Goal: Information Seeking & Learning: Check status

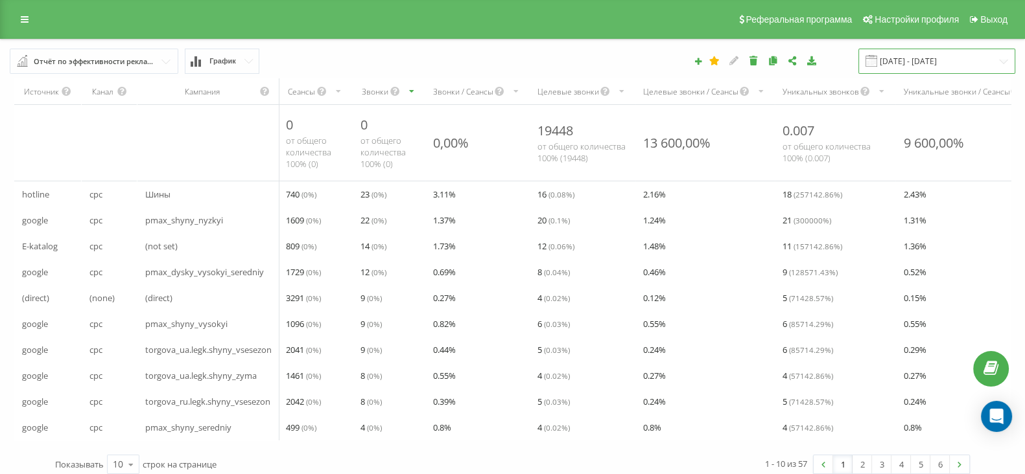
click at [943, 68] on input "[DATE] - [DATE]" at bounding box center [936, 61] width 157 height 25
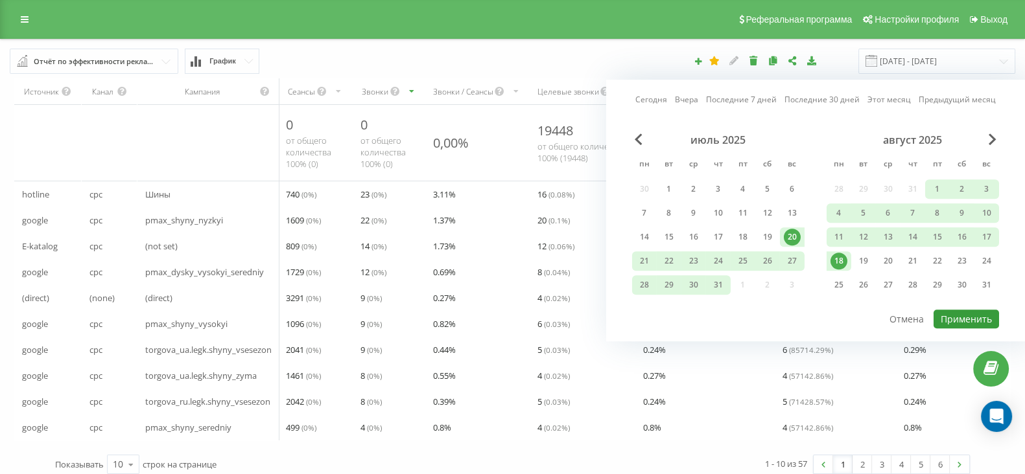
click at [969, 326] on button "Применить" at bounding box center [965, 319] width 65 height 19
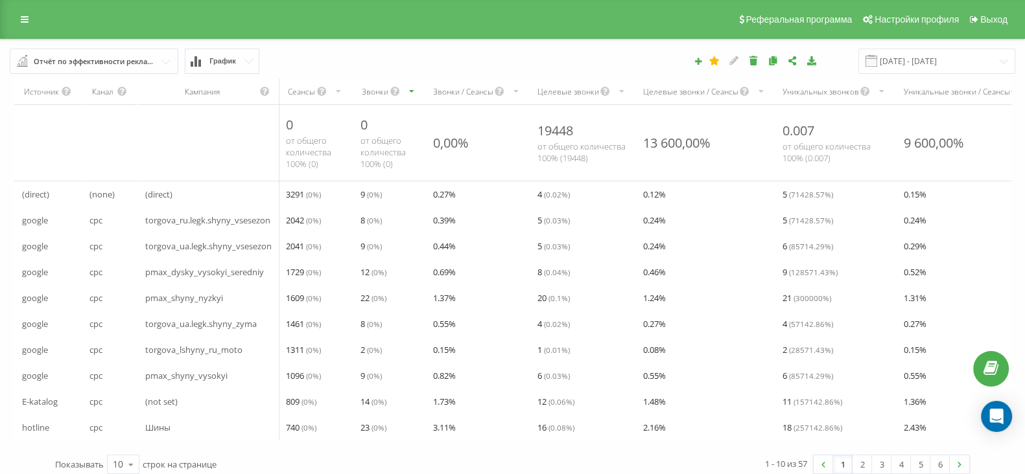
click at [467, 89] on div "Звонки / Сеансы" at bounding box center [463, 91] width 60 height 11
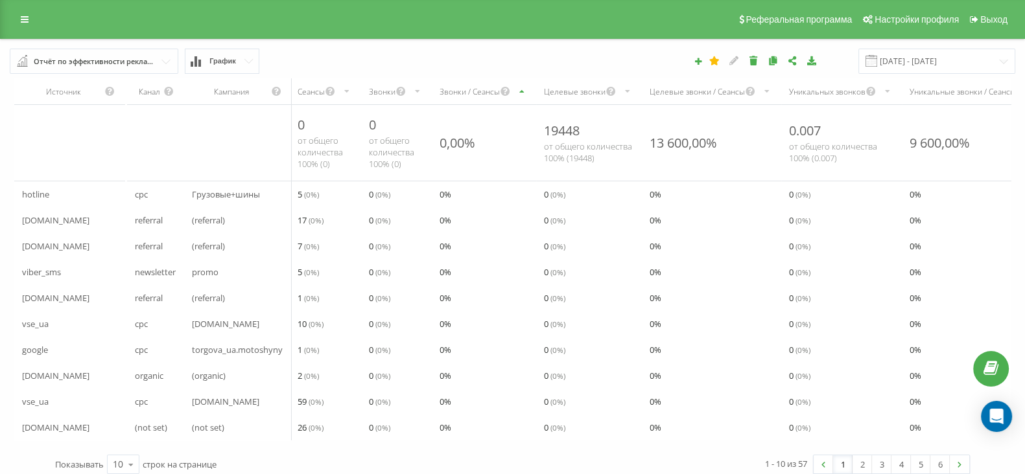
click at [464, 88] on div "Звонки / Сеансы" at bounding box center [469, 91] width 60 height 11
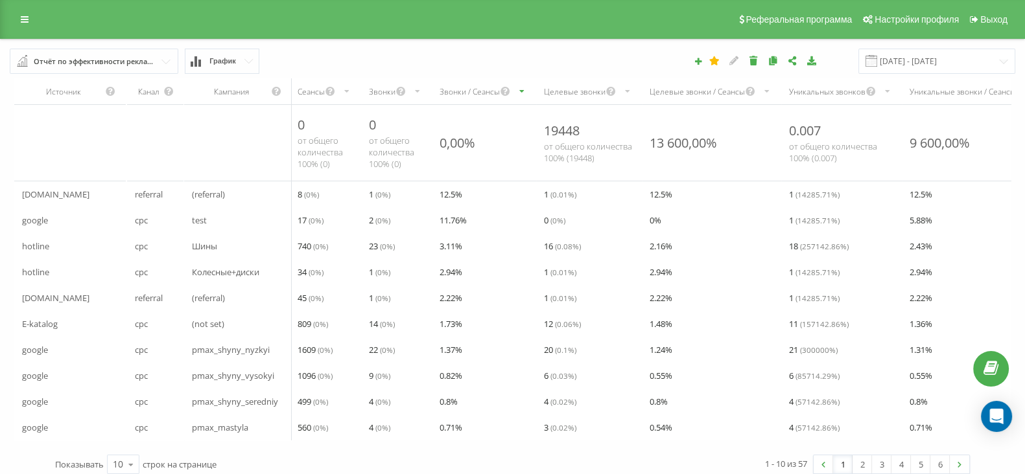
click at [380, 92] on div "Звонки" at bounding box center [382, 91] width 27 height 11
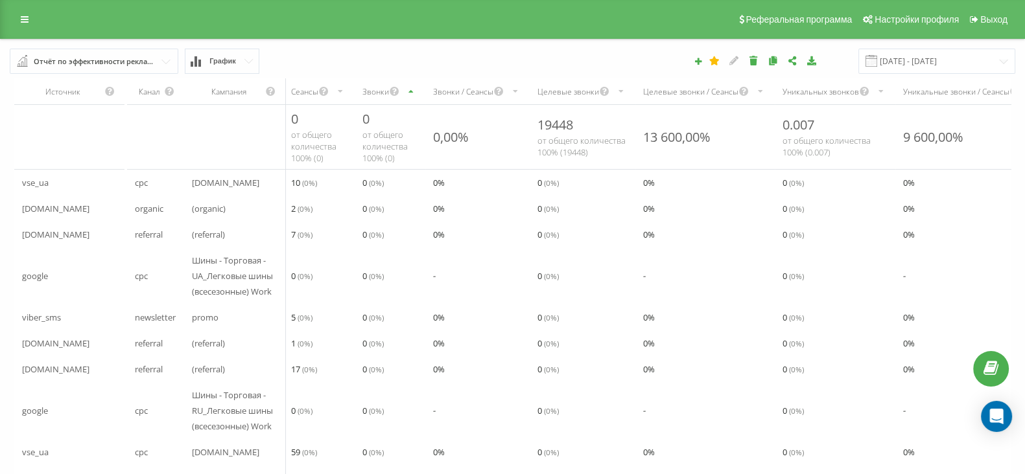
click at [383, 92] on div "Звонки" at bounding box center [375, 91] width 27 height 11
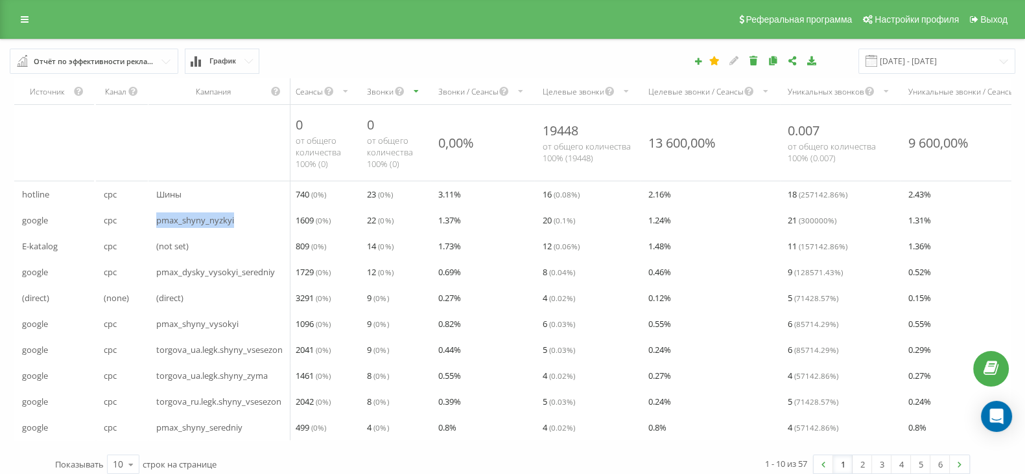
drag, startPoint x: 146, startPoint y: 226, endPoint x: 178, endPoint y: 253, distance: 41.8
click at [250, 226] on tr "google cpc pmax_shyny_nyzkyi 1609 ( 0 %) 22 ( 0 %) 1.37 % 20 ( 0.1 %) 1.24 % 21…" at bounding box center [597, 220] width 1167 height 26
drag, startPoint x: 279, startPoint y: 267, endPoint x: 294, endPoint y: 272, distance: 16.4
click at [293, 271] on tr "google cpc pmax_dysky_vysokyi_seredniy 1729 ( 0 %) 12 ( 0 %) 0.69 % 8 ( 0.04 %)…" at bounding box center [597, 272] width 1167 height 26
drag, startPoint x: 153, startPoint y: 322, endPoint x: 272, endPoint y: 333, distance: 119.1
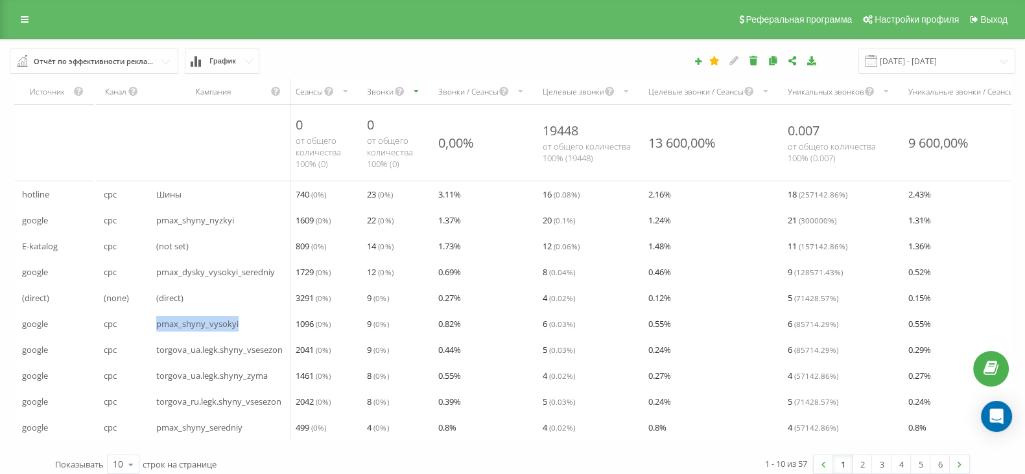
click at [275, 332] on div "pmax_shyny_vysokyi" at bounding box center [219, 324] width 142 height 26
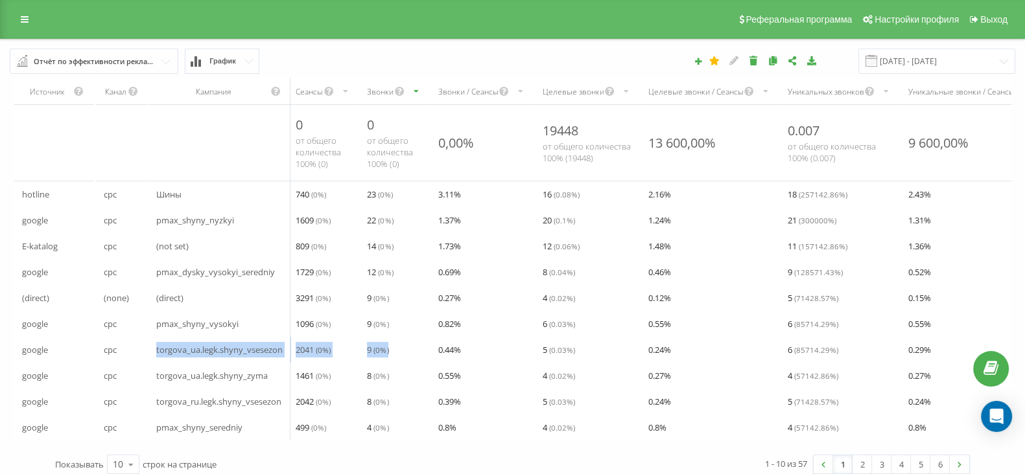
drag, startPoint x: 139, startPoint y: 355, endPoint x: 414, endPoint y: 360, distance: 274.8
click at [414, 360] on tr "google cpc torgova_ua.legk.shyny_vsesezon 2041 ( 0 %) 9 ( 0 %) 0.44 % 5 ( 0.03 …" at bounding box center [597, 350] width 1167 height 26
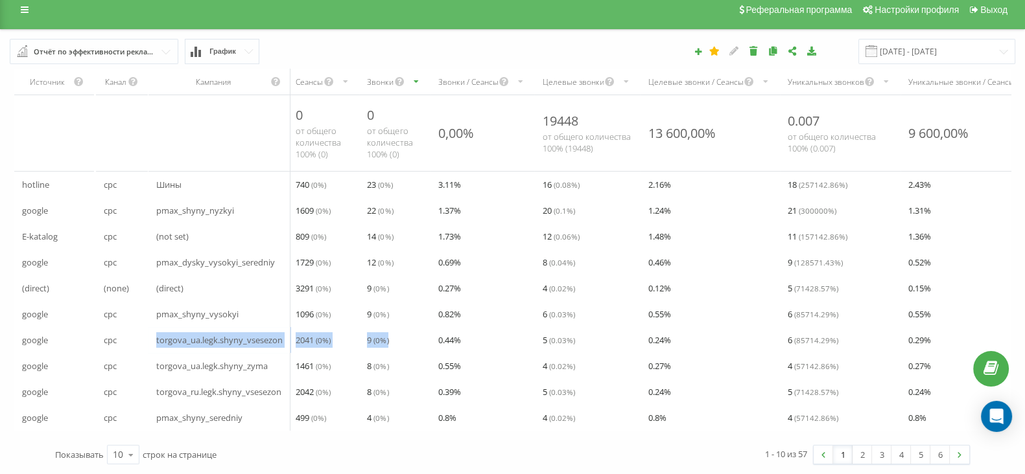
scroll to position [29, 0]
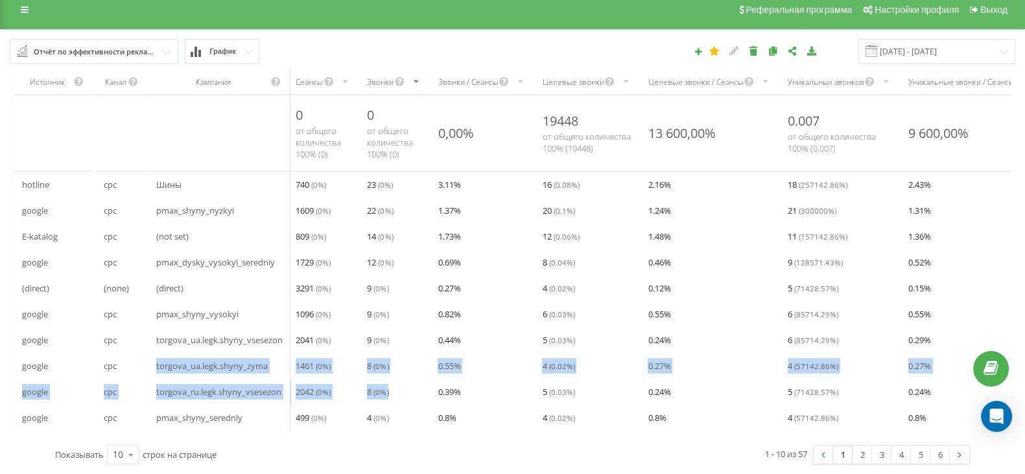
drag, startPoint x: 146, startPoint y: 356, endPoint x: 404, endPoint y: 365, distance: 258.1
click at [404, 365] on tbody "hotline cpc Шины 740 ( 0 %) 23 ( 0 %) 3.11 % 16 ( 0.08 %) 2.16 % 18 ( 257142.86…" at bounding box center [597, 301] width 1167 height 259
click at [152, 386] on div "torgova_ru.legk.shyny_vsesezon" at bounding box center [219, 392] width 142 height 26
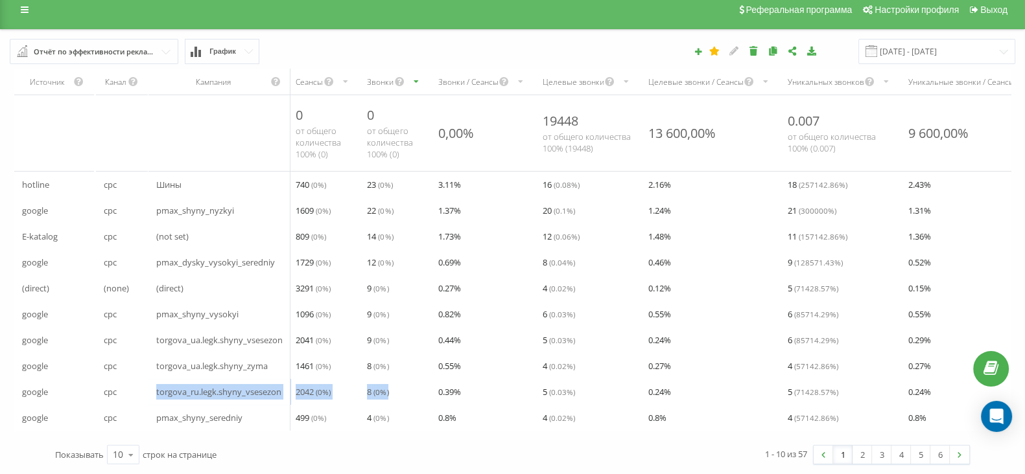
drag, startPoint x: 152, startPoint y: 377, endPoint x: 393, endPoint y: 378, distance: 241.1
click at [393, 379] on tr "google cpc torgova_ru.legk.shyny_vsesezon 2042 ( 0 %) 8 ( 0 %) 0.39 % 5 ( 0.03 …" at bounding box center [597, 392] width 1167 height 26
click at [130, 453] on icon at bounding box center [130, 455] width 19 height 25
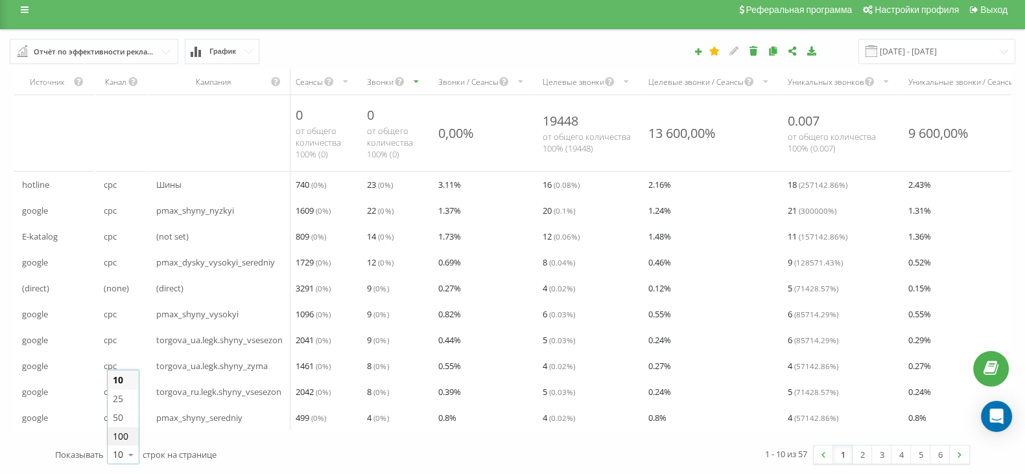
click at [124, 432] on span "100" at bounding box center [121, 436] width 16 height 12
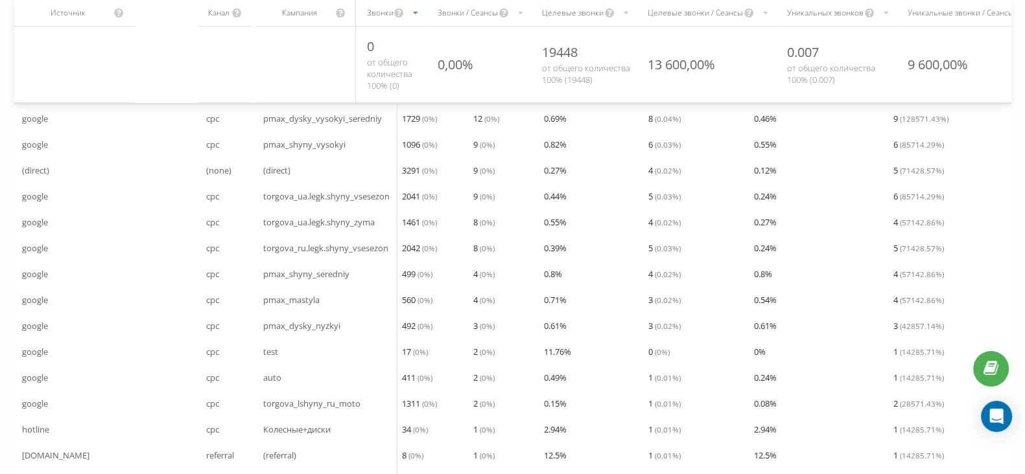
scroll to position [110, 0]
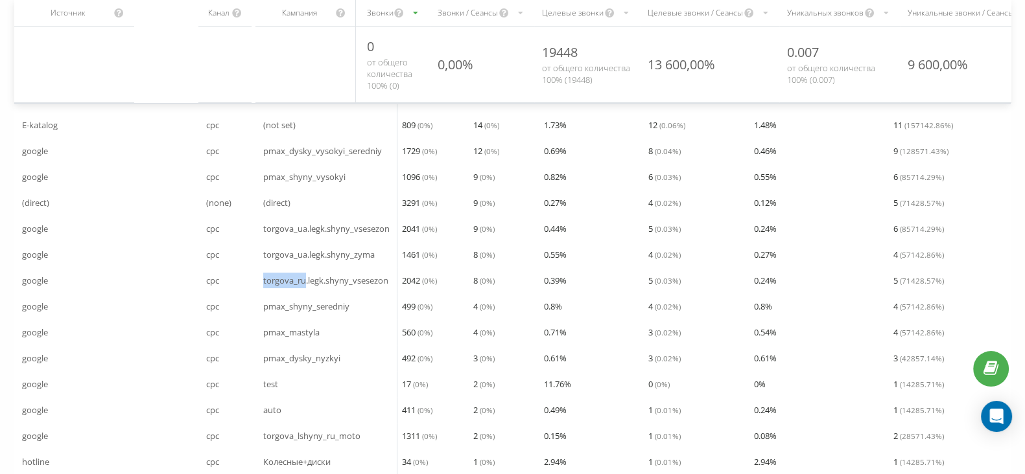
drag, startPoint x: 257, startPoint y: 297, endPoint x: 305, endPoint y: 296, distance: 48.0
click at [305, 294] on div "torgova_ru.legk.shyny_vsesezon" at bounding box center [326, 281] width 142 height 26
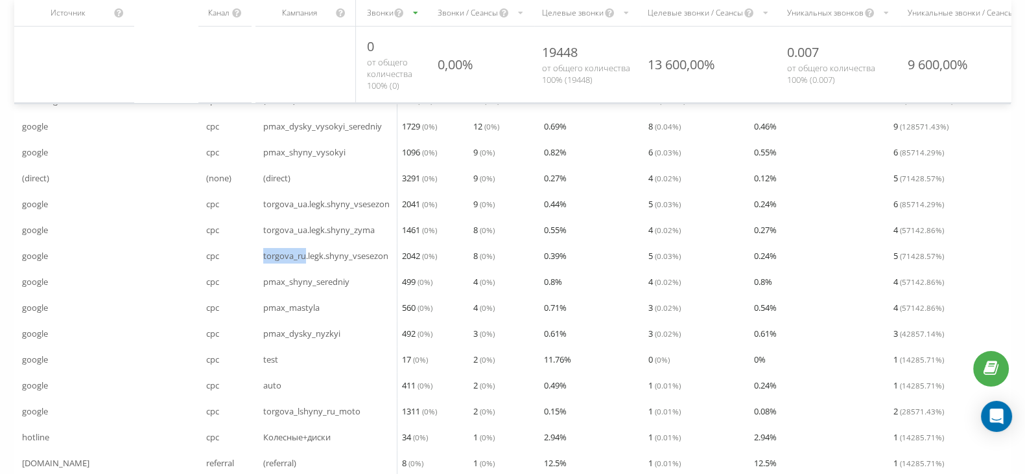
scroll to position [243, 0]
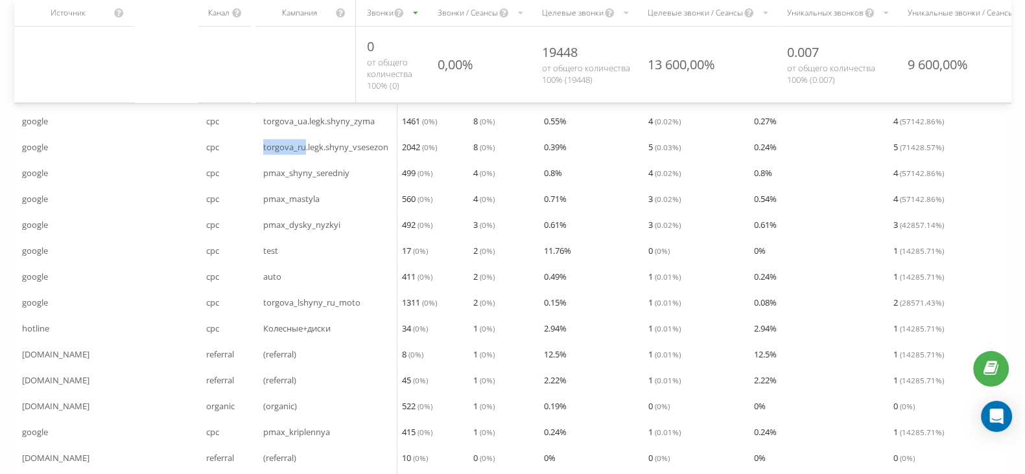
click at [273, 155] on span "torgova_ru.legk.shyny_vsesezon" at bounding box center [325, 147] width 125 height 16
click at [314, 84] on th "scrollable content" at bounding box center [305, 65] width 100 height 76
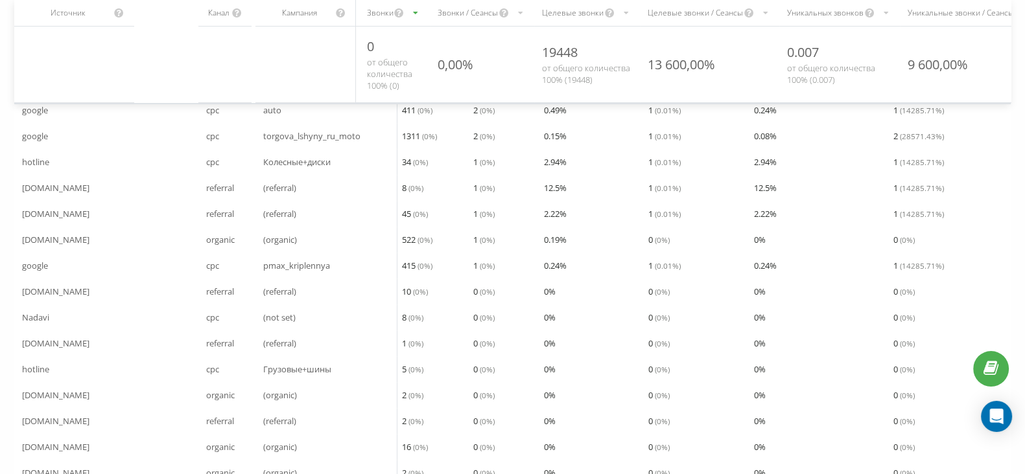
scroll to position [323, 0]
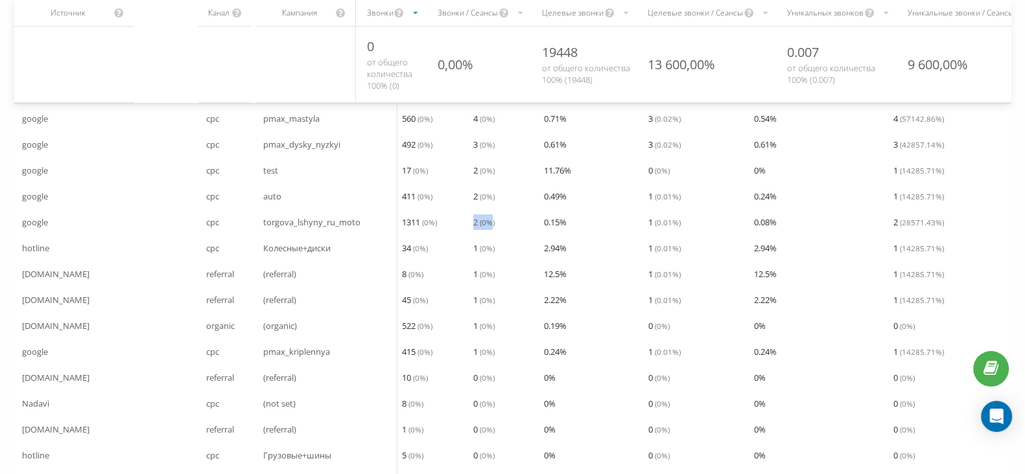
drag, startPoint x: 470, startPoint y: 239, endPoint x: 498, endPoint y: 242, distance: 28.6
click at [495, 235] on div "2 ( 0 %)" at bounding box center [500, 222] width 71 height 26
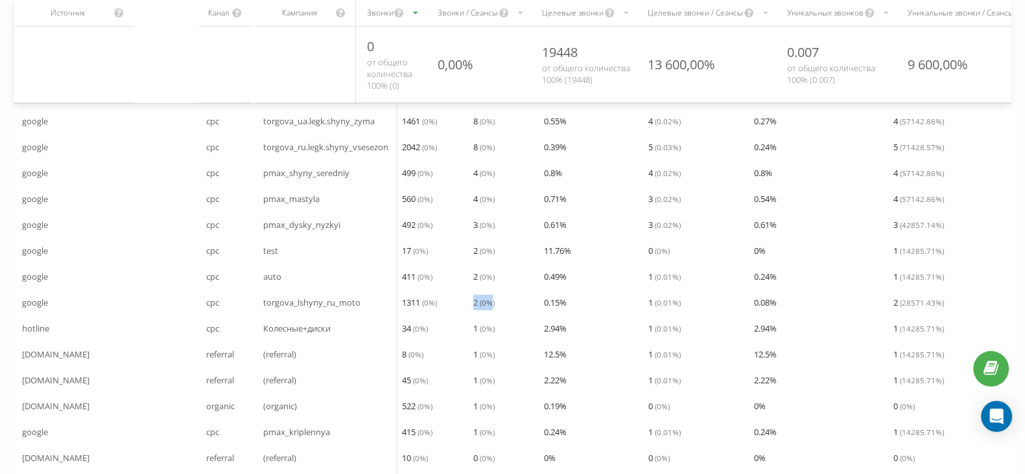
scroll to position [161, 0]
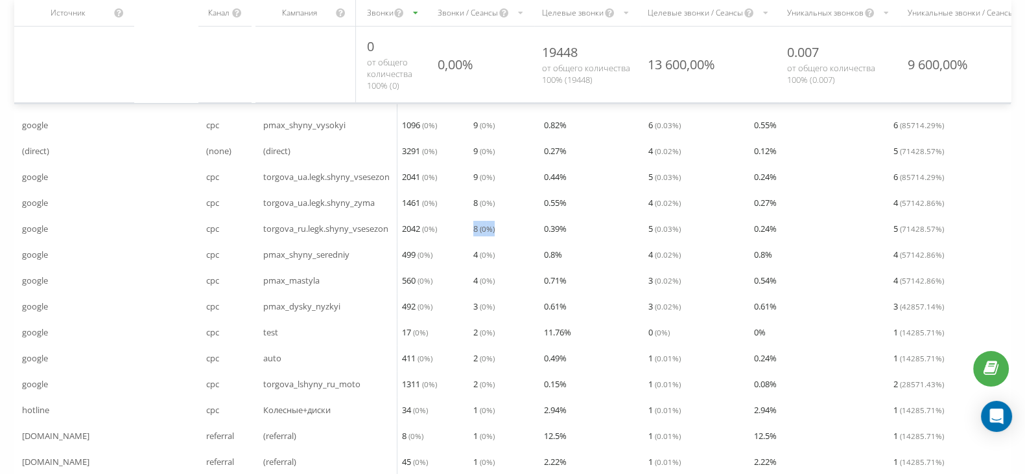
drag, startPoint x: 469, startPoint y: 245, endPoint x: 499, endPoint y: 245, distance: 30.5
click at [499, 242] on div "8 ( 0 %)" at bounding box center [500, 229] width 71 height 26
drag, startPoint x: 458, startPoint y: 221, endPoint x: 508, endPoint y: 219, distance: 50.6
click at [508, 216] on tr "google cpc torgova_ua.legk.shyny_zyma 1461 ( 0 %) 8 ( 0 %) 0.55 % 4 ( 0.02 %) 0…" at bounding box center [652, 203] width 1277 height 26
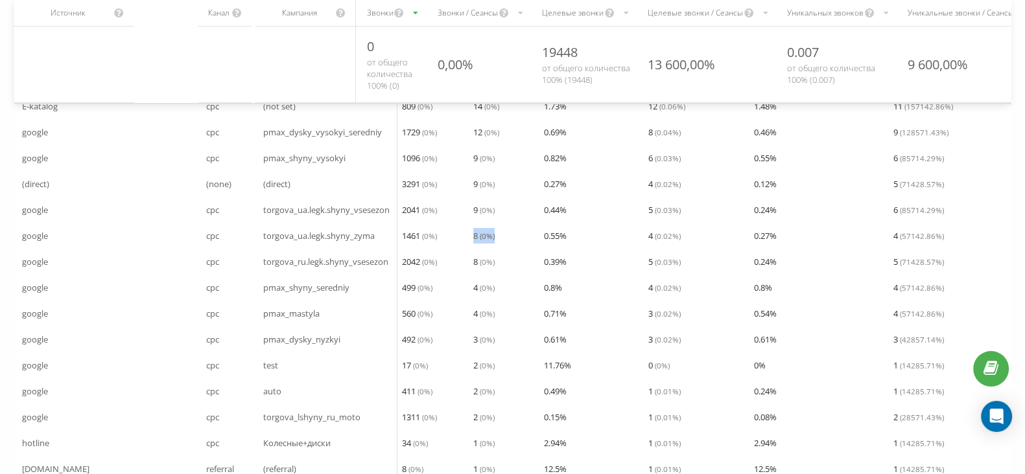
scroll to position [80, 0]
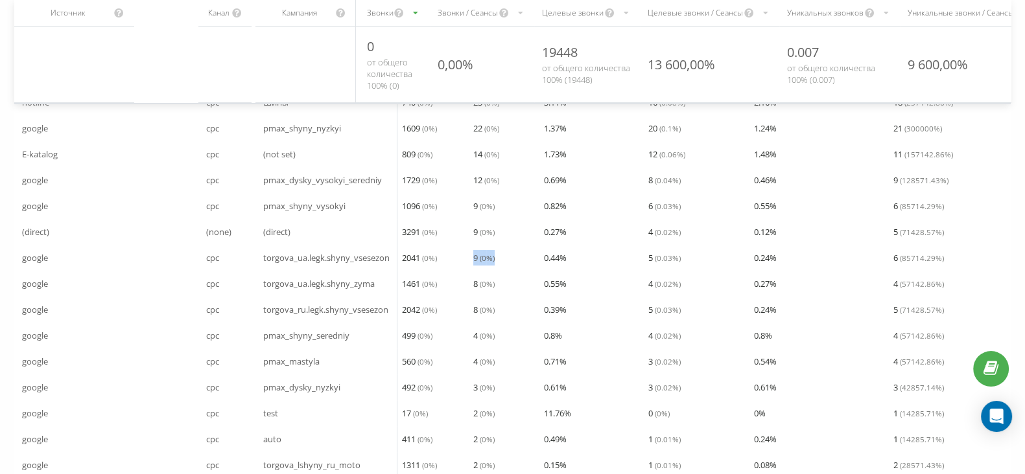
drag, startPoint x: 464, startPoint y: 273, endPoint x: 509, endPoint y: 270, distance: 45.4
click at [509, 270] on tr "google cpc torgova_ua.legk.shyny_vsesezon 2041 ( 0 %) 9 ( 0 %) 0.44 % 5 ( 0.03 …" at bounding box center [652, 258] width 1277 height 26
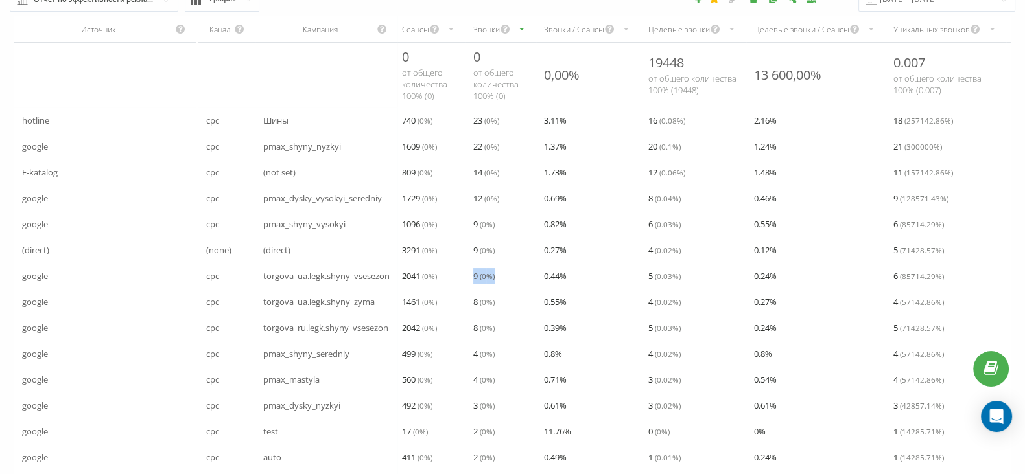
scroll to position [0, 0]
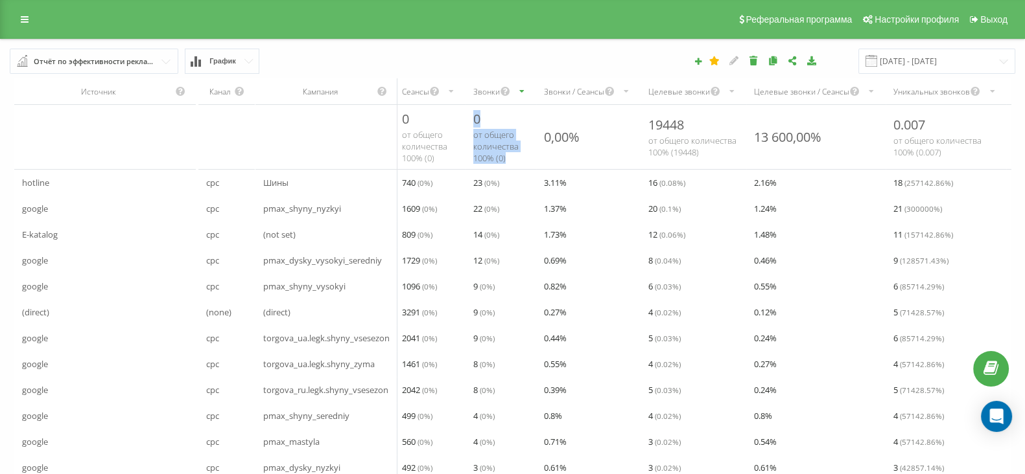
drag, startPoint x: 499, startPoint y: 128, endPoint x: 513, endPoint y: 180, distance: 54.4
click at [513, 170] on th "0 от общего количества 100% ( 0 )" at bounding box center [500, 137] width 71 height 65
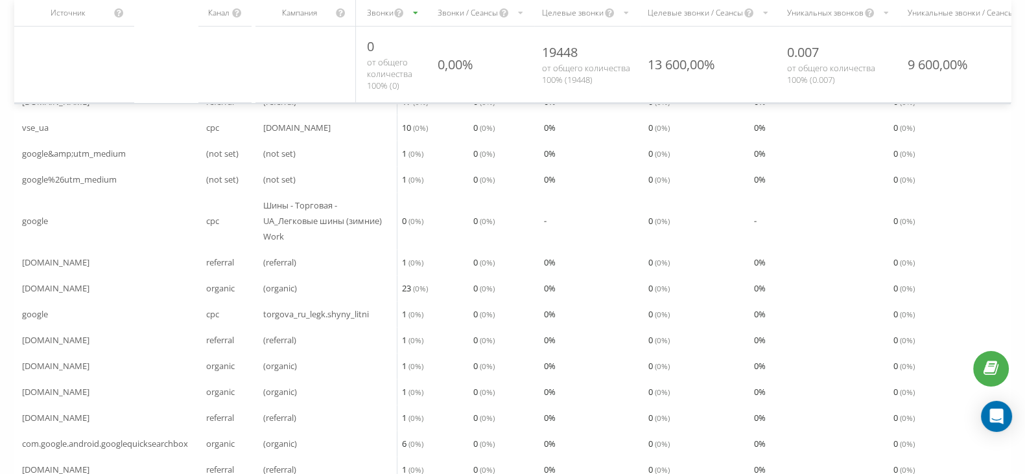
scroll to position [1052, 0]
